Goal: Task Accomplishment & Management: Complete application form

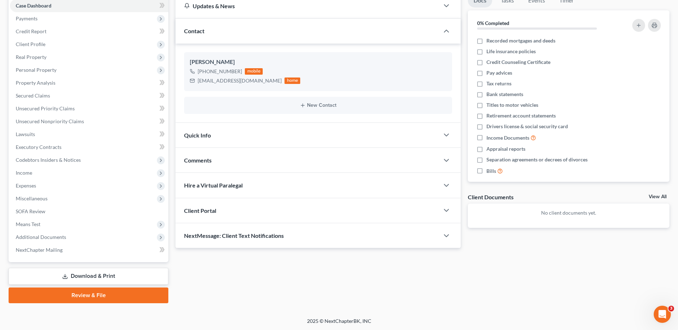
scroll to position [75, 0]
click at [247, 216] on div "Client Portal" at bounding box center [308, 210] width 264 height 25
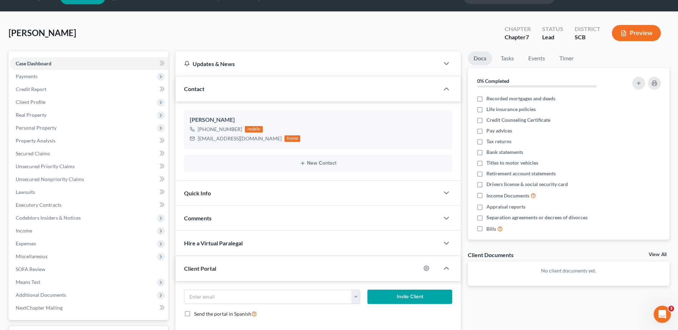
scroll to position [0, 0]
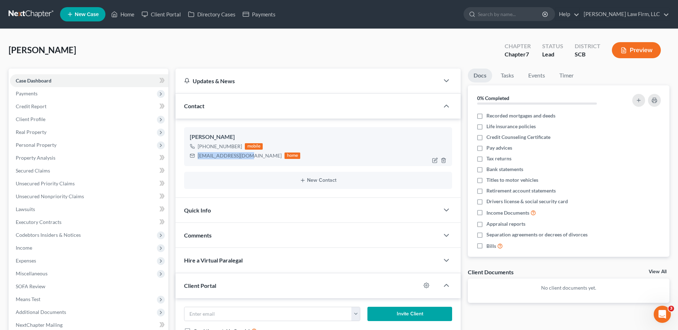
drag, startPoint x: 246, startPoint y: 157, endPoint x: 198, endPoint y: 160, distance: 48.0
click at [198, 160] on div "[EMAIL_ADDRESS][DOMAIN_NAME] home" at bounding box center [245, 155] width 111 height 9
drag, startPoint x: 198, startPoint y: 160, endPoint x: 229, endPoint y: 157, distance: 30.9
copy div "[EMAIL_ADDRESS][DOMAIN_NAME]"
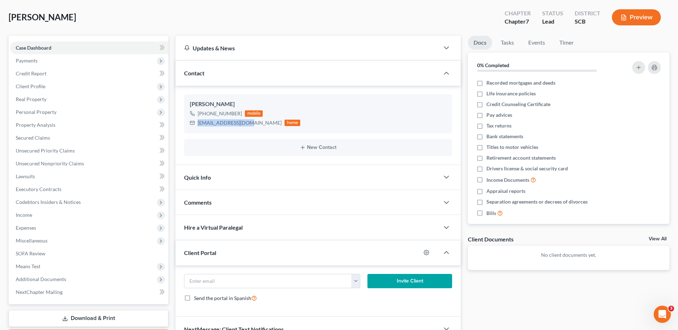
scroll to position [75, 0]
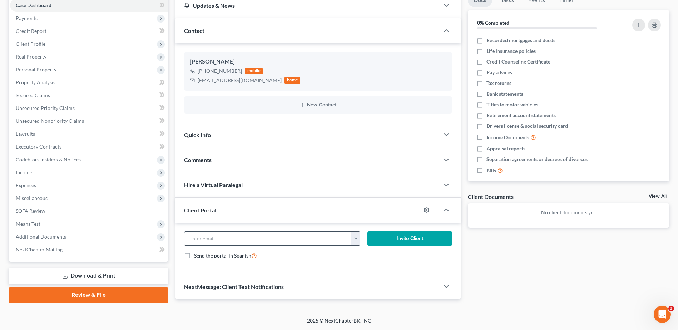
click at [224, 241] on input "email" at bounding box center [268, 239] width 167 height 14
paste input "[EMAIL_ADDRESS][DOMAIN_NAME]"
type input "[EMAIL_ADDRESS][DOMAIN_NAME]"
click at [410, 242] on button "Invite Client" at bounding box center [410, 239] width 85 height 14
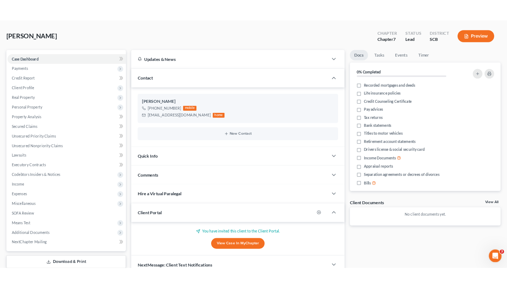
scroll to position [0, 0]
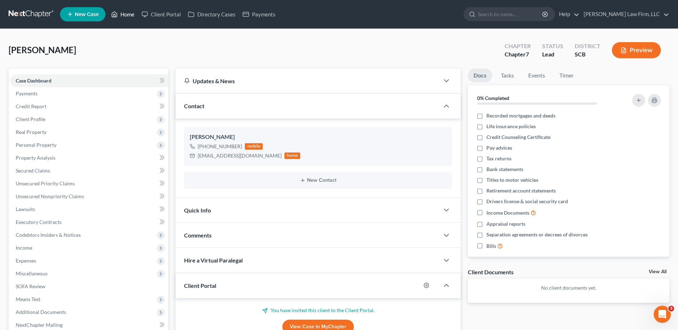
click at [124, 15] on link "Home" at bounding box center [123, 14] width 30 height 13
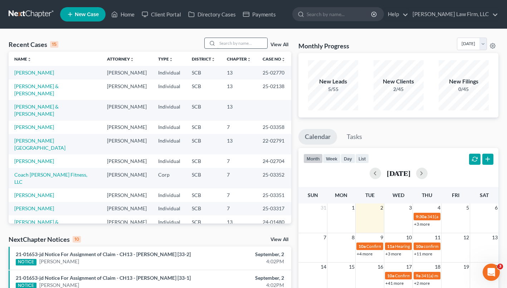
click at [241, 45] on input "search" at bounding box center [242, 43] width 50 height 10
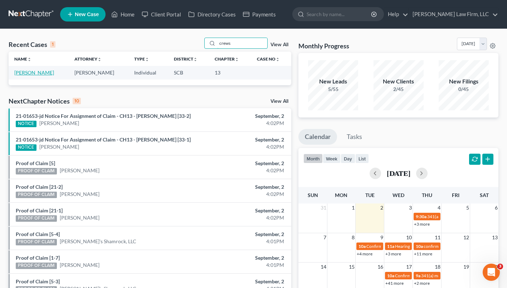
type input "crews"
click at [21, 73] on link "[PERSON_NAME]" at bounding box center [34, 72] width 40 height 6
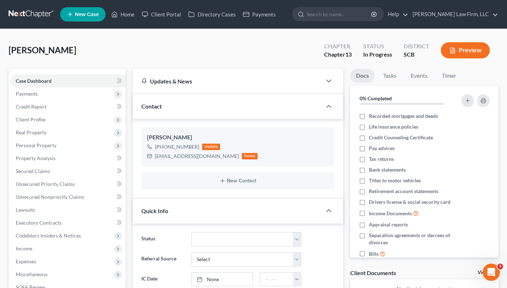
scroll to position [50, 0]
click at [122, 18] on link "Home" at bounding box center [123, 14] width 30 height 13
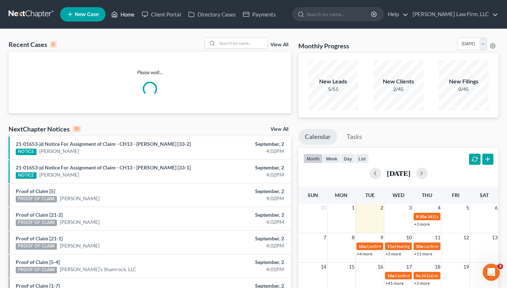
scroll to position [4, 0]
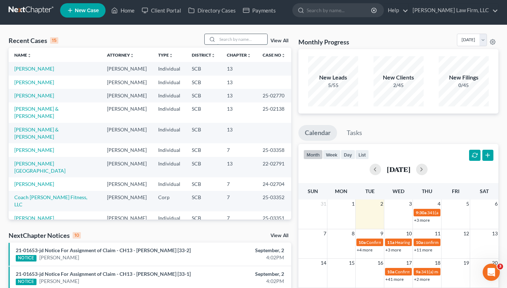
click at [248, 39] on input "search" at bounding box center [242, 39] width 50 height 10
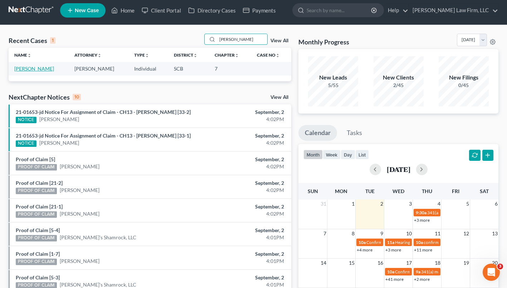
type input "[PERSON_NAME]"
click at [33, 70] on link "[PERSON_NAME]" at bounding box center [34, 68] width 40 height 6
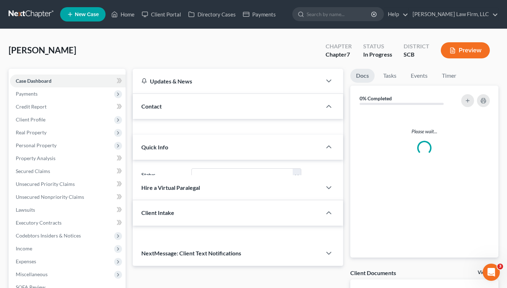
select select "1"
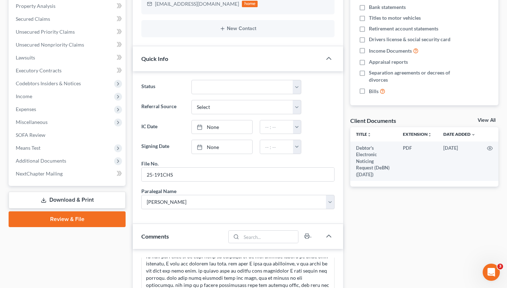
scroll to position [147, 0]
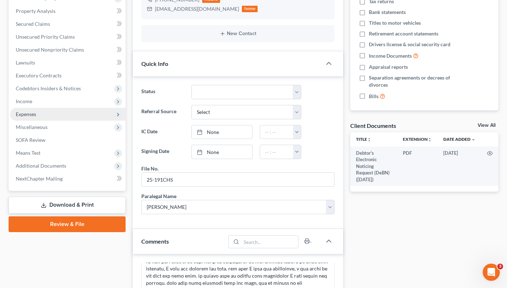
click at [27, 118] on span "Expenses" at bounding box center [68, 114] width 116 height 13
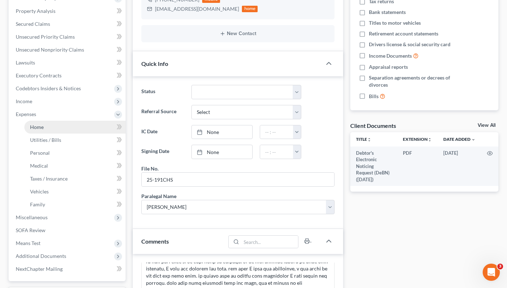
click at [34, 129] on link "Home" at bounding box center [74, 127] width 101 height 13
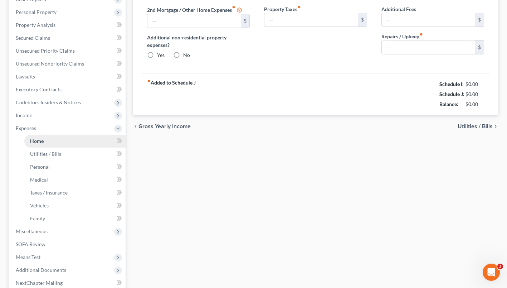
type input "2,435.29"
type input "0.00"
radio input "true"
type input "21.75"
type input "0.00"
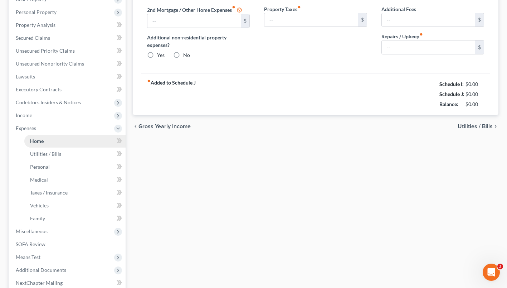
type input "0.00"
type input "100.00"
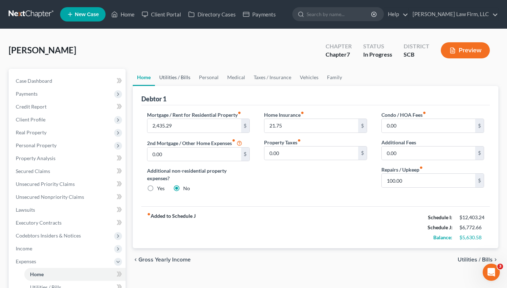
click at [182, 78] on link "Utilities / Bills" at bounding box center [175, 77] width 40 height 17
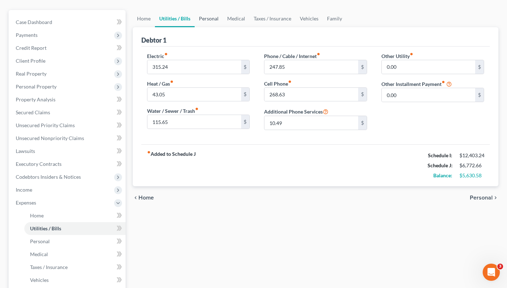
scroll to position [58, 0]
click at [206, 17] on link "Personal" at bounding box center [209, 19] width 28 height 17
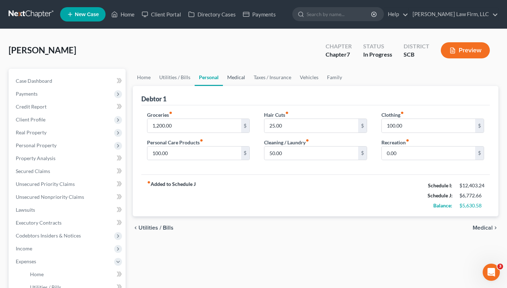
click at [236, 78] on link "Medical" at bounding box center [236, 77] width 26 height 17
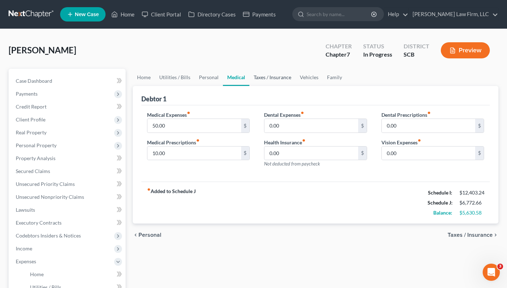
click at [275, 76] on link "Taxes / Insurance" at bounding box center [272, 77] width 46 height 17
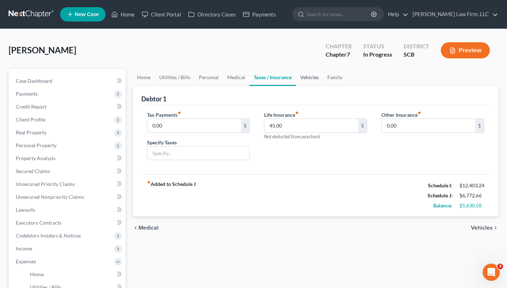
click at [309, 79] on link "Vehicles" at bounding box center [309, 77] width 27 height 17
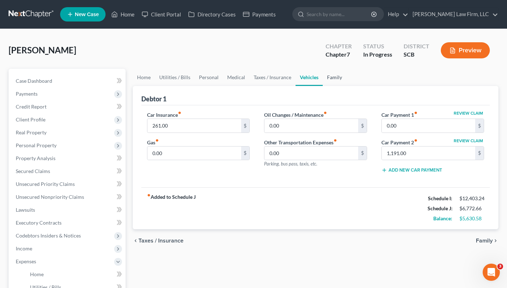
click at [336, 78] on link "Family" at bounding box center [335, 77] width 24 height 17
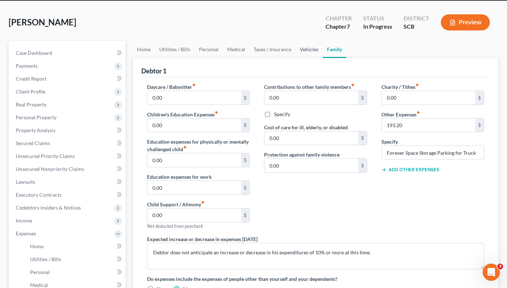
scroll to position [28, 0]
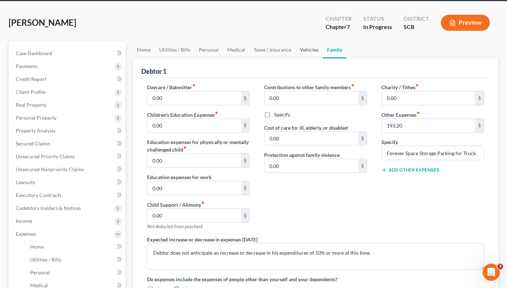
click at [309, 51] on link "Vehicles" at bounding box center [308, 49] width 27 height 17
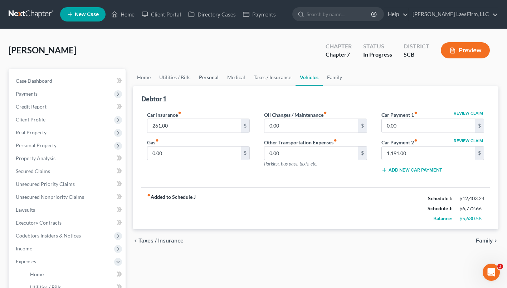
click at [212, 79] on link "Personal" at bounding box center [209, 77] width 28 height 17
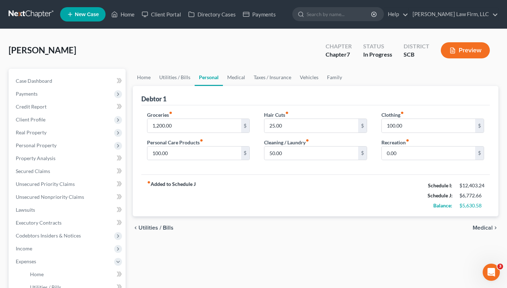
click at [466, 49] on button "Preview" at bounding box center [465, 50] width 49 height 16
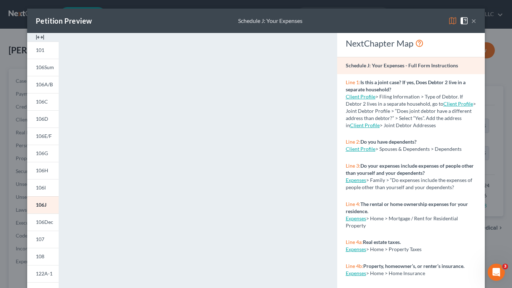
click at [472, 23] on button "×" at bounding box center [473, 20] width 5 height 9
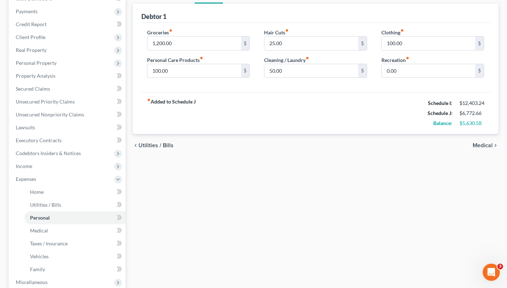
scroll to position [82, 0]
click at [34, 89] on span "Secured Claims" at bounding box center [33, 89] width 34 height 6
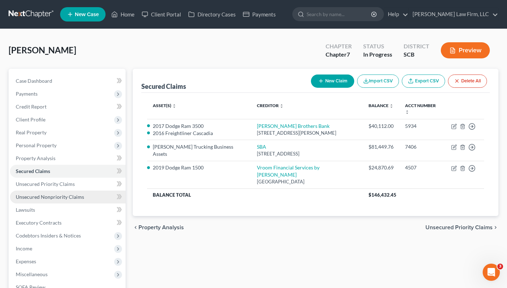
click at [33, 200] on link "Unsecured Nonpriority Claims" at bounding box center [68, 196] width 116 height 13
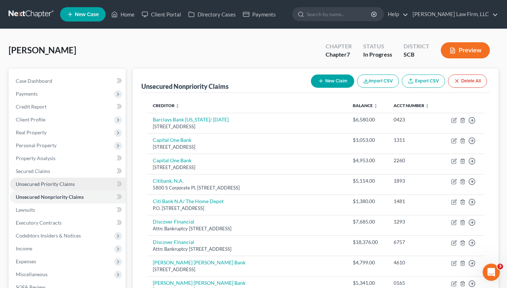
click at [30, 188] on link "Unsecured Priority Claims" at bounding box center [68, 183] width 116 height 13
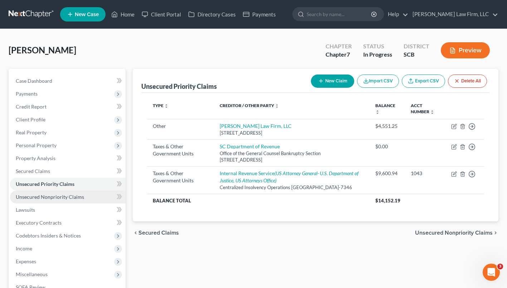
click at [33, 196] on span "Unsecured Nonpriority Claims" at bounding box center [50, 196] width 68 height 6
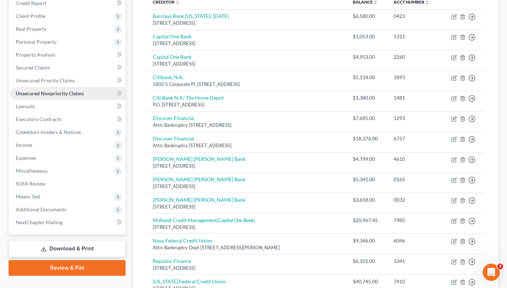
scroll to position [103, 0]
